Goal: Transaction & Acquisition: Book appointment/travel/reservation

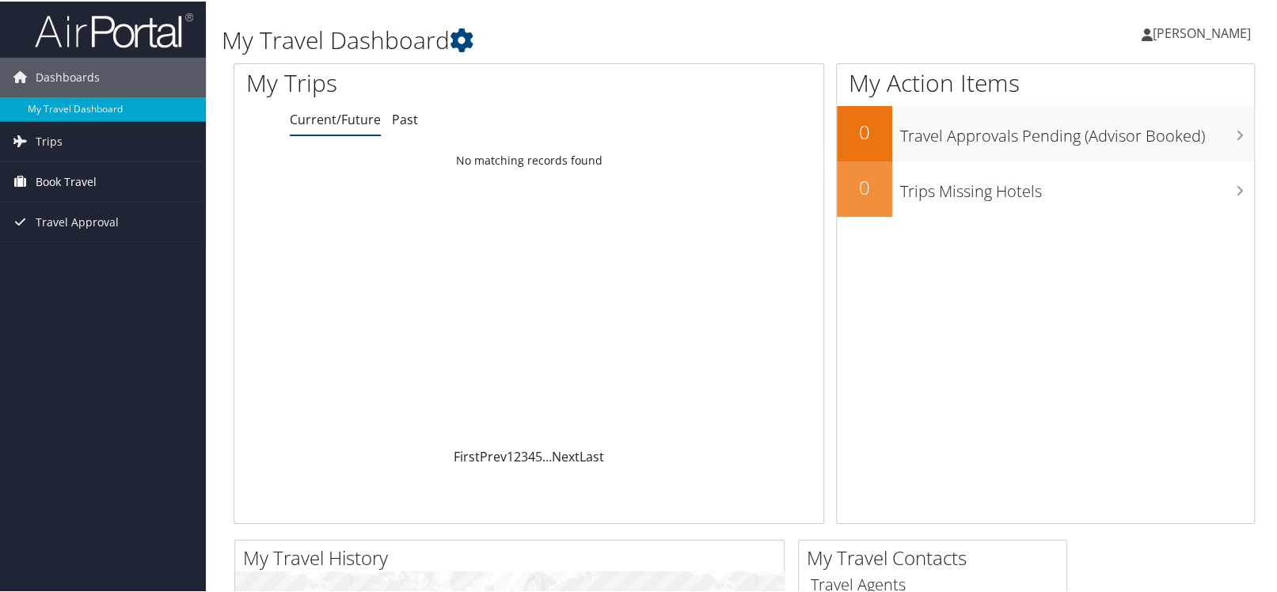
click at [66, 178] on span "Book Travel" at bounding box center [66, 181] width 61 height 40
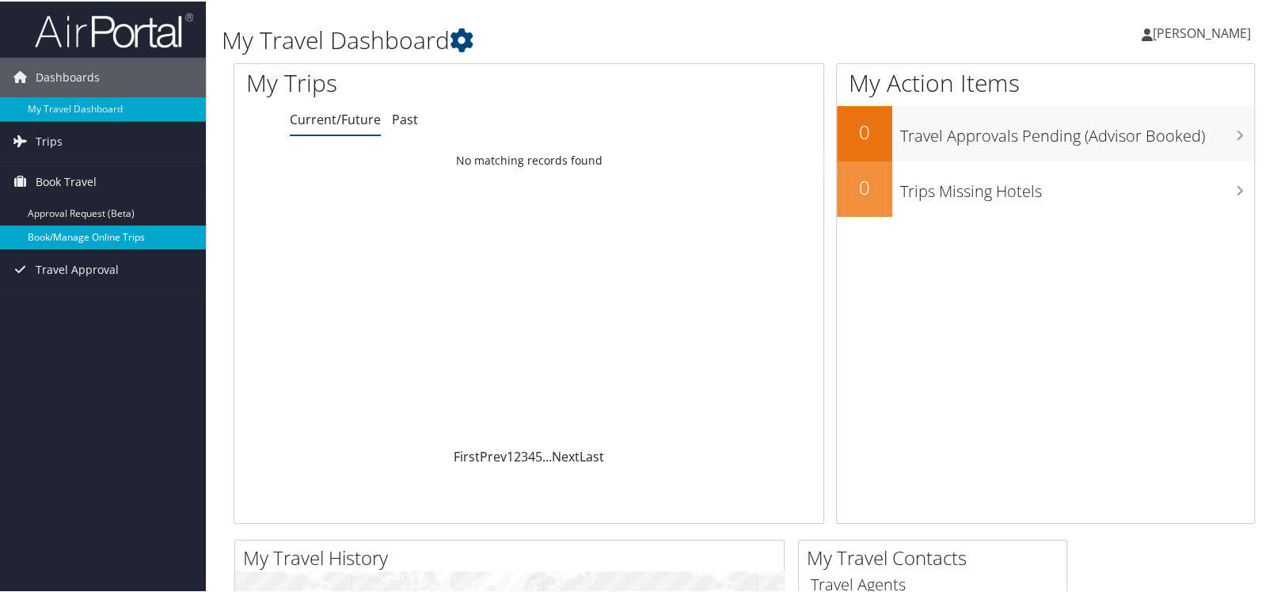
click at [65, 230] on link "Book/Manage Online Trips" at bounding box center [103, 236] width 206 height 24
